Goal: Task Accomplishment & Management: Manage account settings

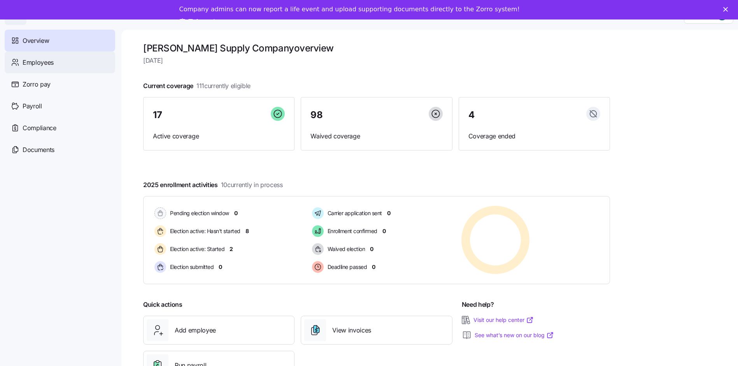
click at [51, 67] on span "Employees" at bounding box center [38, 63] width 31 height 10
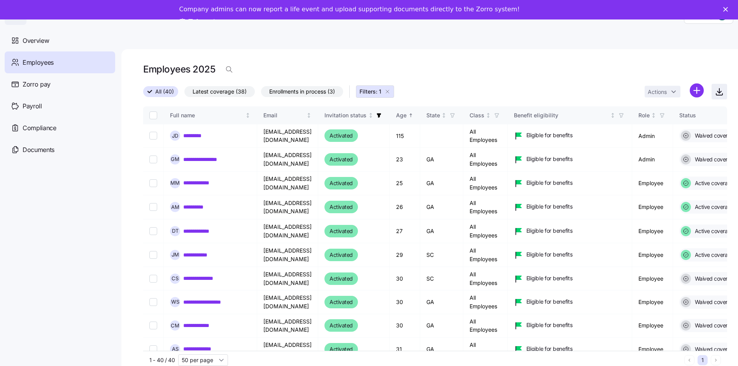
click at [724, 91] on icon "button" at bounding box center [719, 91] width 9 height 9
click at [215, 95] on span "Latest coverage (38)" at bounding box center [220, 91] width 54 height 10
click at [185, 93] on input "Latest coverage (38)" at bounding box center [185, 93] width 0 height 0
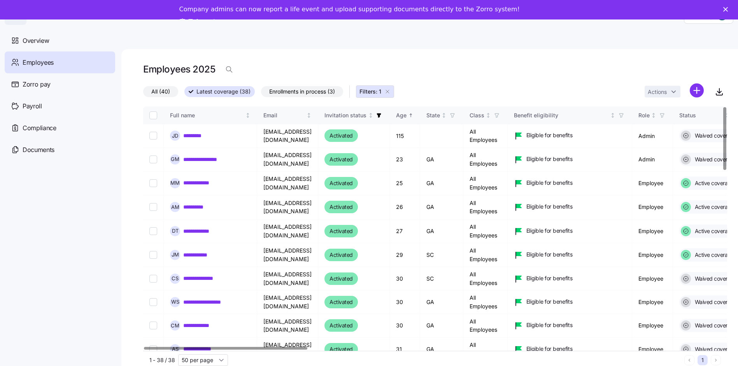
click at [296, 93] on span "Enrollments in process (3)" at bounding box center [302, 91] width 66 height 10
click at [261, 93] on input "Enrollments in process (3)" at bounding box center [261, 93] width 0 height 0
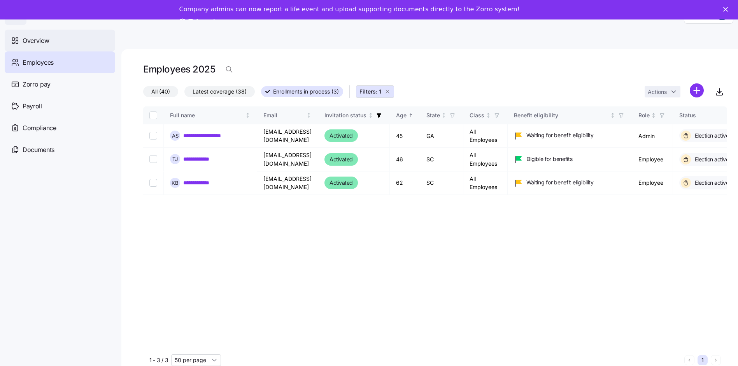
click at [28, 42] on span "Overview" at bounding box center [36, 41] width 26 height 10
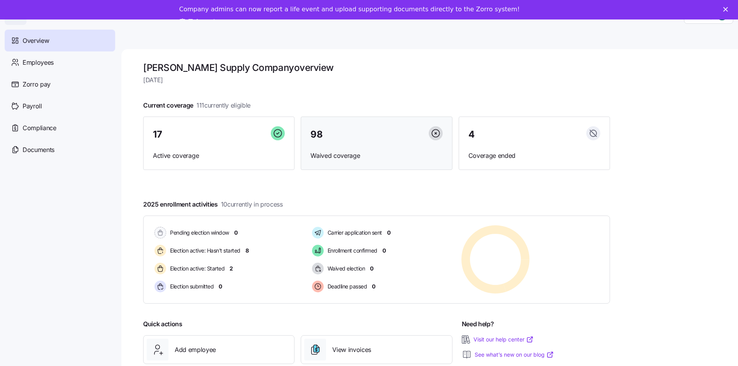
click at [355, 133] on div "98" at bounding box center [377, 134] width 132 height 17
click at [380, 137] on div "98" at bounding box center [377, 134] width 132 height 17
click at [366, 146] on div "98 Waived coverage" at bounding box center [376, 143] width 151 height 54
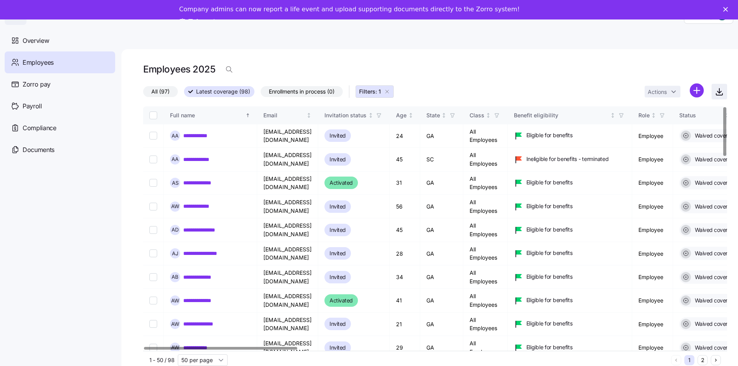
click at [727, 86] on span "button" at bounding box center [719, 91] width 15 height 15
click at [421, 58] on div "**********" at bounding box center [429, 217] width 617 height 336
